Goal: Check status: Check status

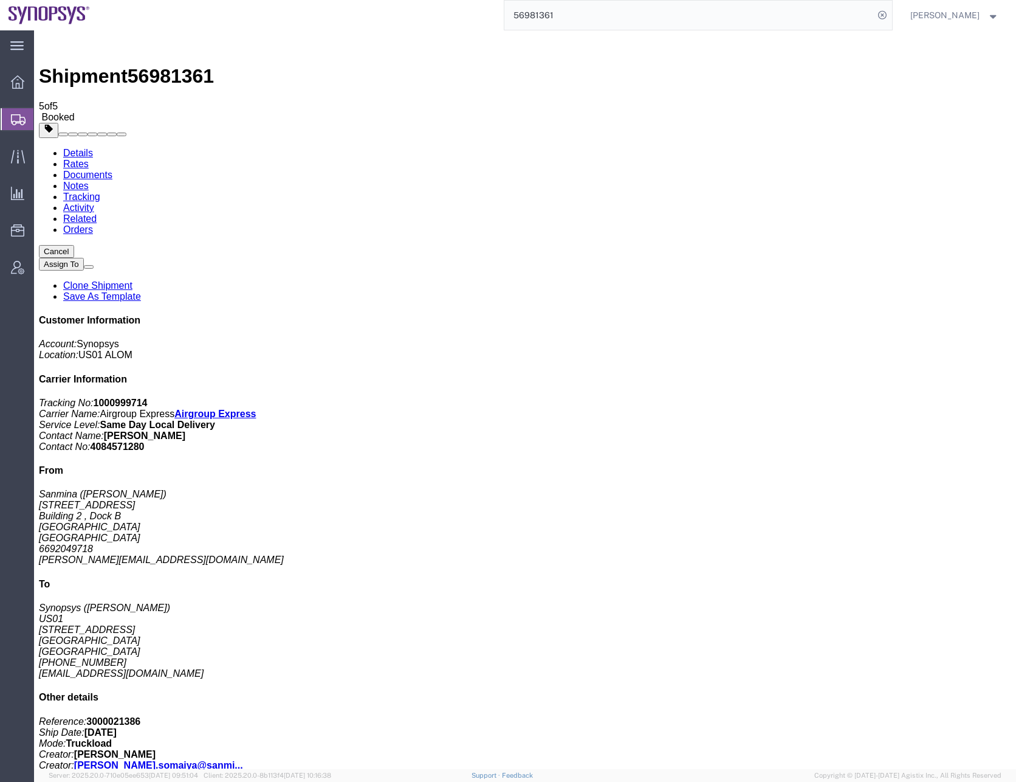
click at [545, 9] on input "56981361" at bounding box center [689, 15] width 370 height 29
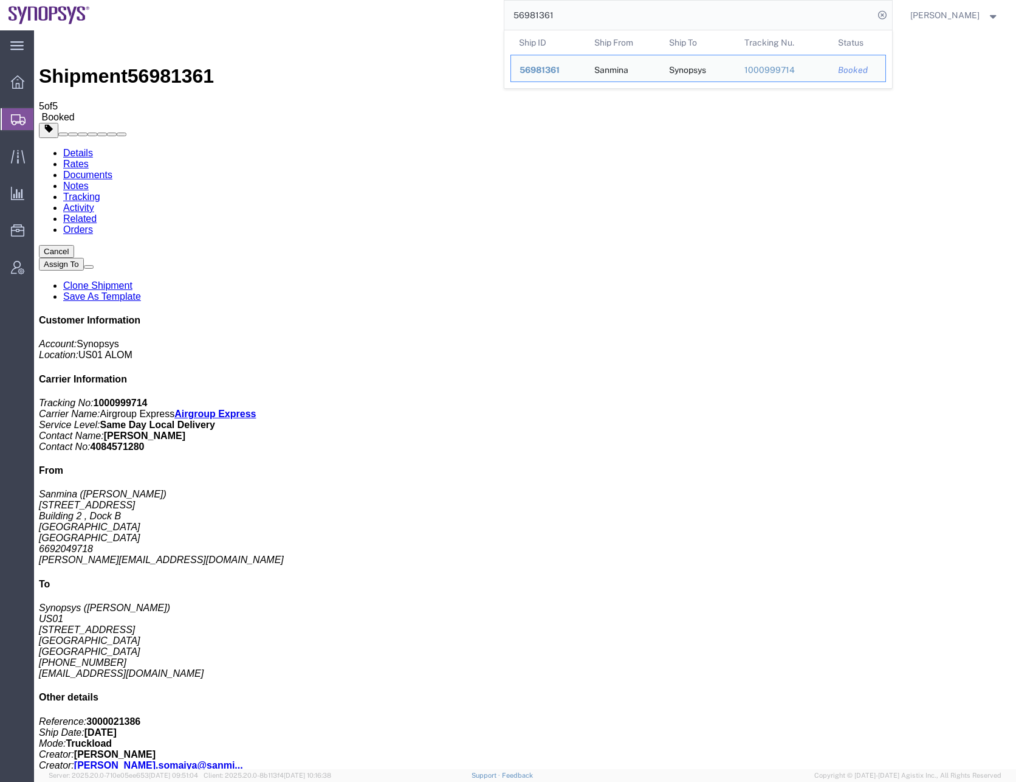
click at [545, 9] on input "56981361" at bounding box center [689, 15] width 370 height 29
paste input "3335"
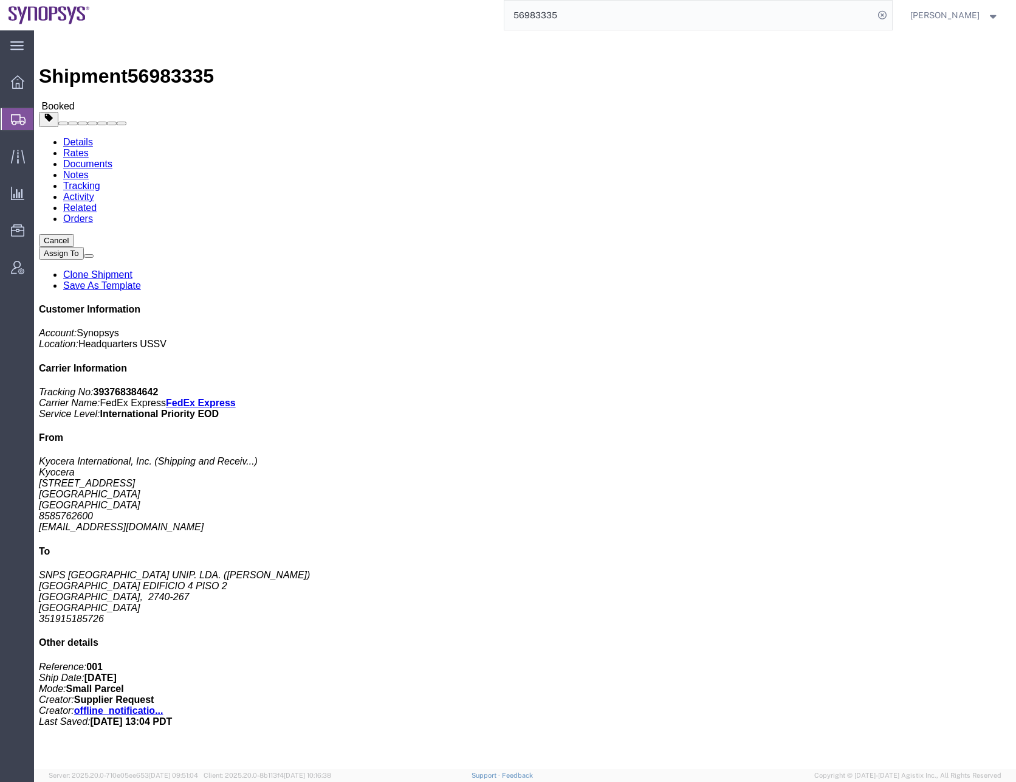
click div "Leg 1 - Small Parcel"
click at [547, 17] on input "56983335" at bounding box center [689, 15] width 370 height 29
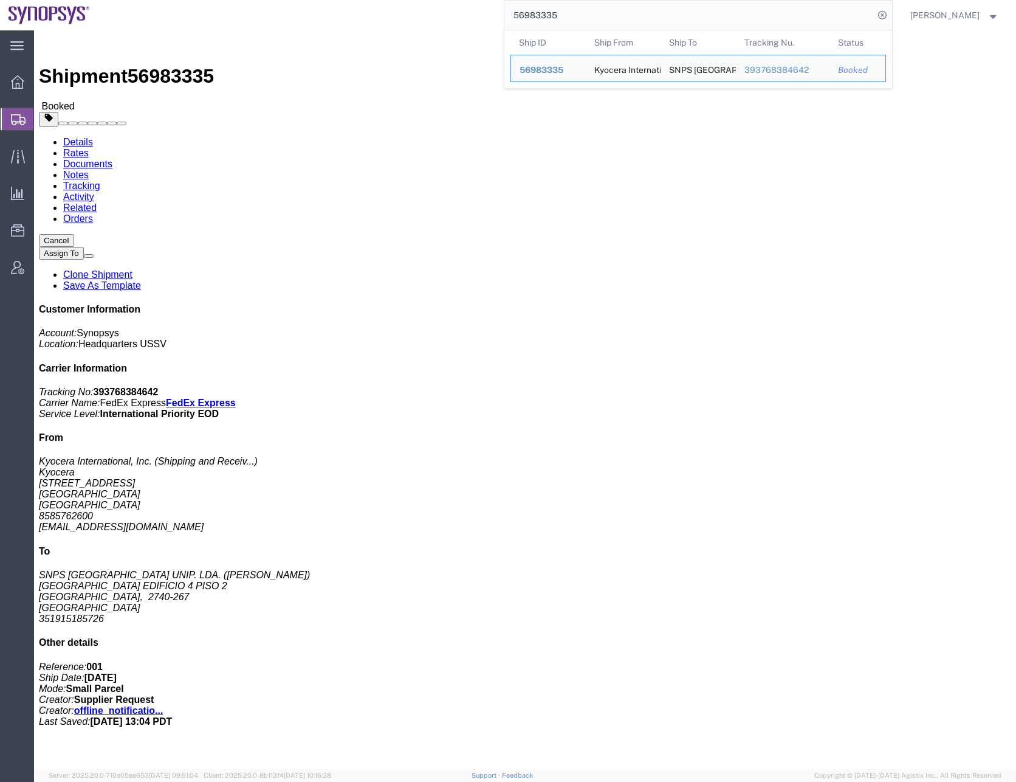
click at [547, 17] on input "56983335" at bounding box center [689, 15] width 370 height 29
paste input "858474"
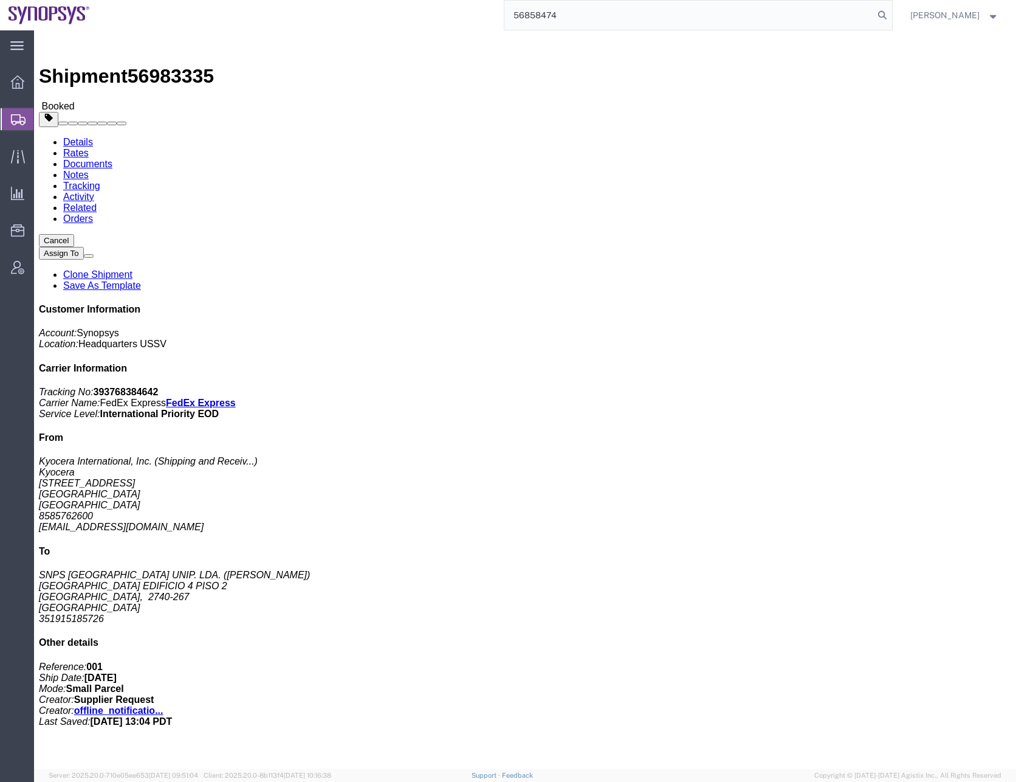
type input "56858474"
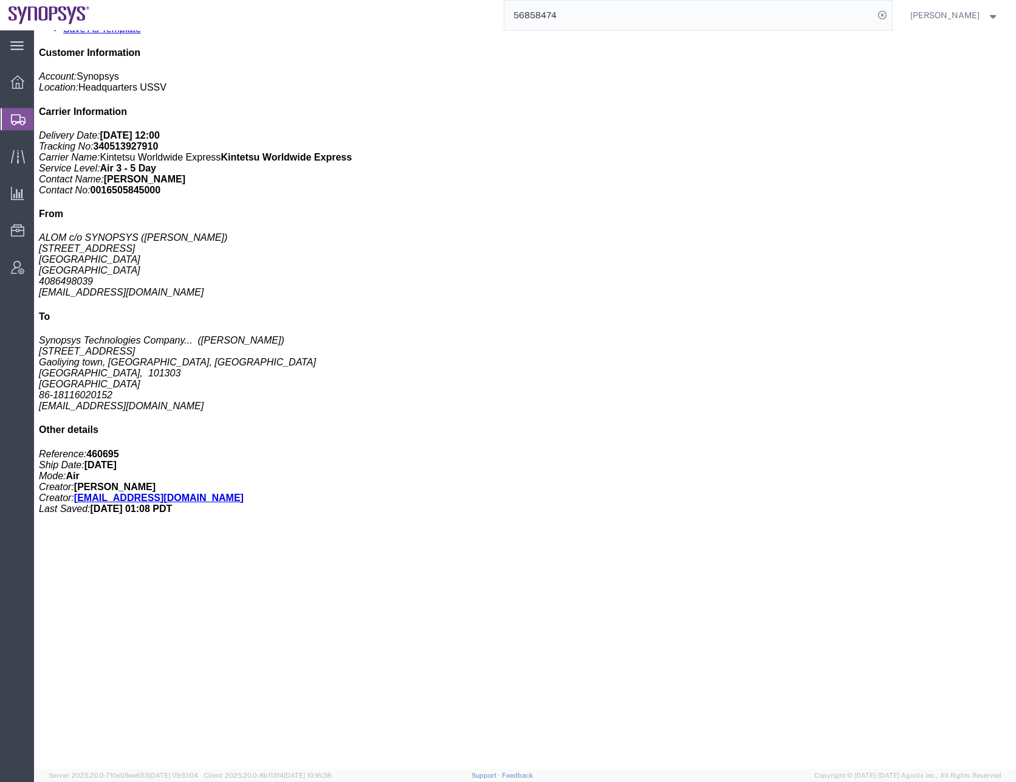
scroll to position [255, 0]
